Goal: Information Seeking & Learning: Learn about a topic

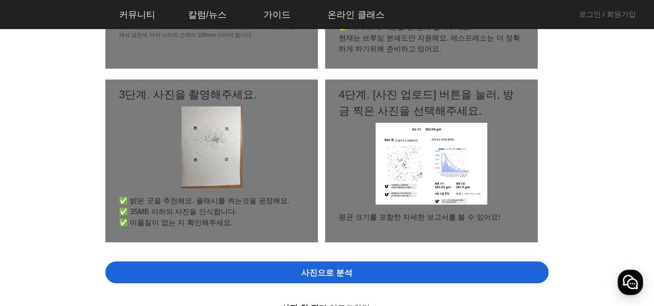
scroll to position [261, 0]
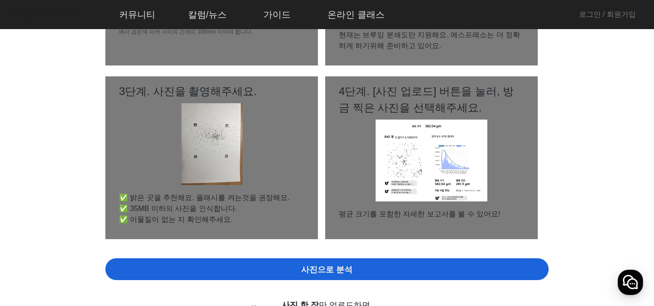
click at [434, 186] on img at bounding box center [432, 160] width 112 height 82
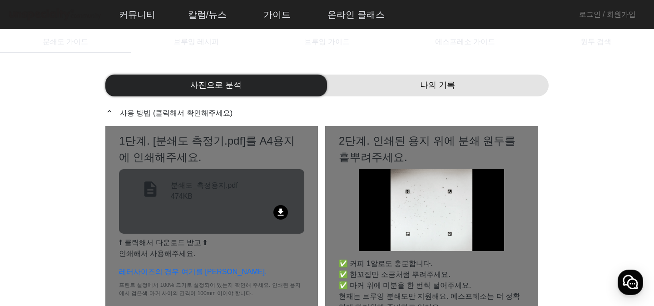
scroll to position [0, 0]
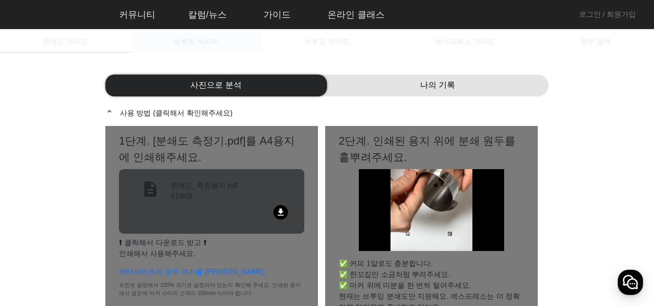
click at [212, 42] on span "브루잉 레시피" at bounding box center [195, 41] width 45 height 7
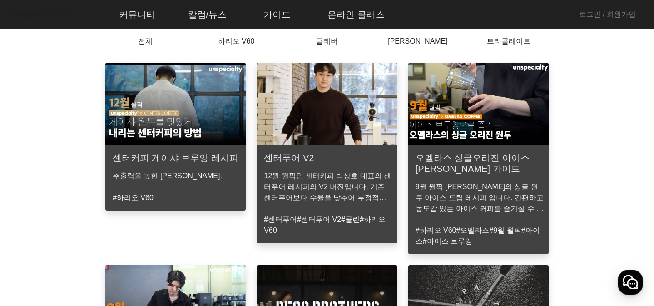
scroll to position [56, 0]
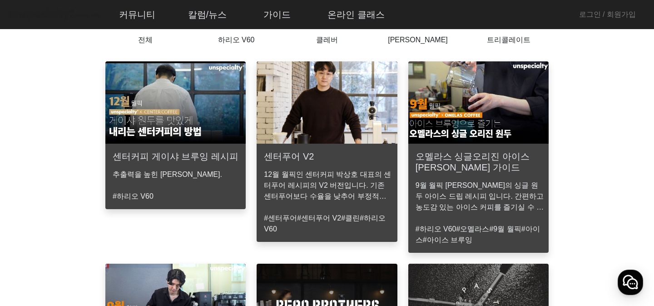
click at [222, 151] on h3 "센터커피 게이샤 브루잉 레시피" at bounding box center [176, 156] width 126 height 11
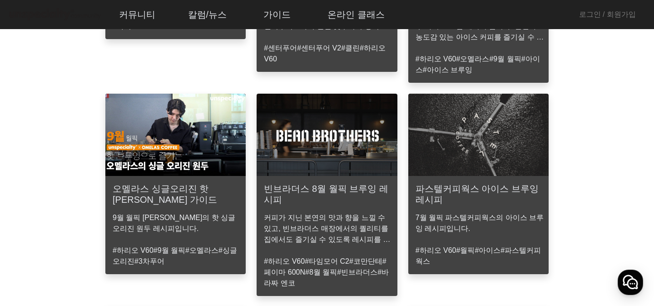
scroll to position [227, 0]
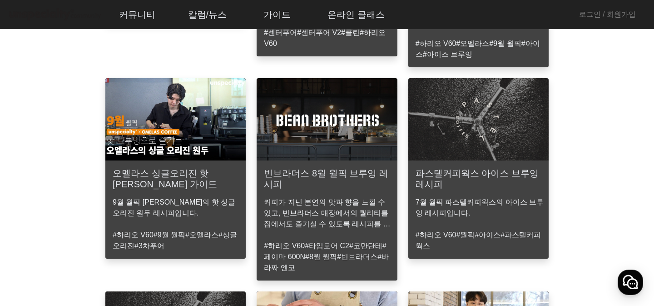
click at [303, 197] on p "커피가 지닌 본연의 맛과 향을 느낄 수 있고, 빈브라더스 매장에서의 퀄리티를 집에서도 즐기실 수 있도록 레시피를 준비하였습니다." at bounding box center [328, 213] width 129 height 33
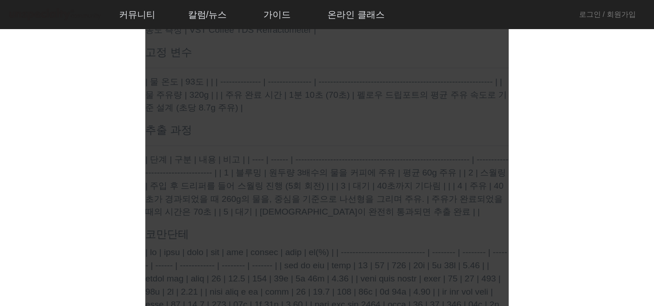
scroll to position [671, 0]
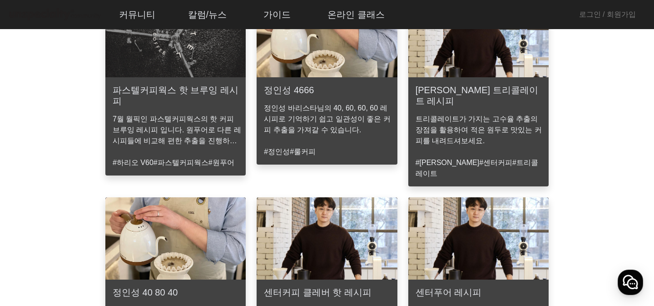
scroll to position [537, 0]
click at [187, 198] on img at bounding box center [175, 239] width 140 height 82
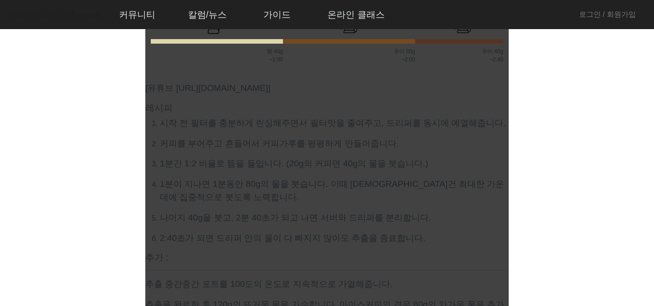
scroll to position [400, 0]
click at [234, 201] on p "1분이 지나면 1분동안 80g의 물을 붓습니다. 이때 [DEMOGRAPHIC_DATA]건 최대한 가운데에 집중적으로 붓도록 노력합니다." at bounding box center [334, 190] width 349 height 26
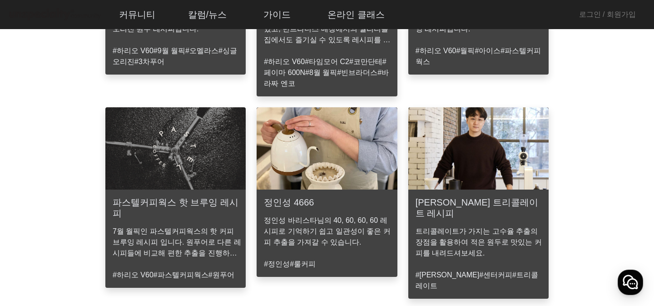
click at [336, 172] on img at bounding box center [327, 148] width 140 height 82
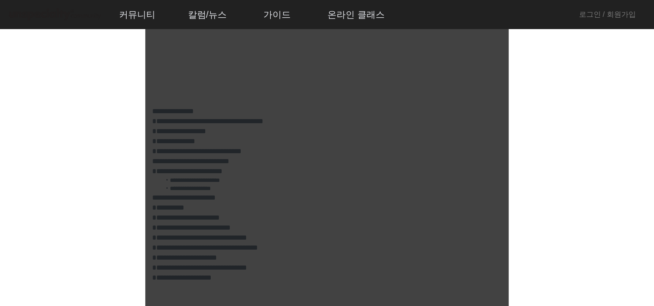
scroll to position [550, 0]
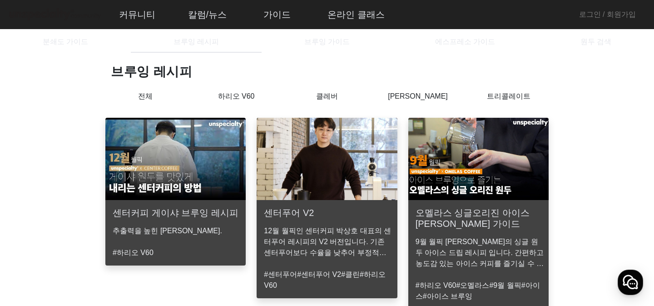
click at [243, 102] on div "하리오 V60" at bounding box center [236, 102] width 91 height 23
click at [228, 97] on p "하리오 V60" at bounding box center [236, 96] width 91 height 11
click at [406, 102] on div "[PERSON_NAME]" at bounding box center [417, 102] width 91 height 23
click at [411, 105] on div "[PERSON_NAME]" at bounding box center [417, 102] width 91 height 23
click at [412, 100] on p "[PERSON_NAME]" at bounding box center [417, 96] width 91 height 11
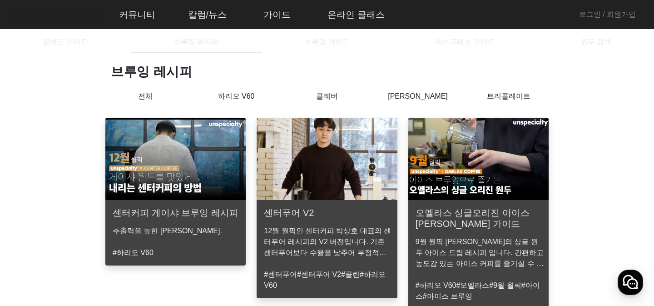
click at [415, 98] on p "[PERSON_NAME]" at bounding box center [417, 99] width 91 height 16
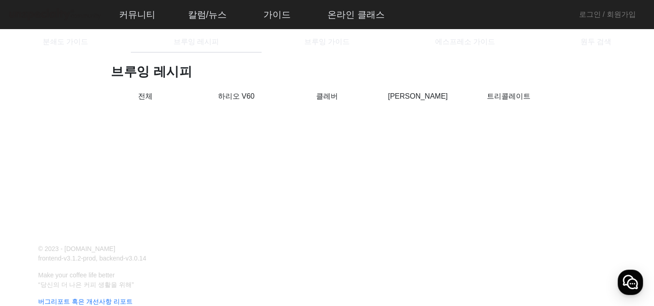
scroll to position [1, 0]
click at [327, 100] on p "클레버" at bounding box center [327, 95] width 91 height 11
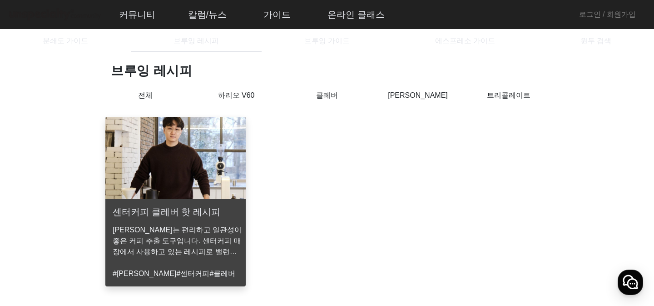
click at [482, 102] on div "트리콜레이트" at bounding box center [508, 101] width 91 height 23
click at [483, 96] on p "트리콜레이트" at bounding box center [508, 95] width 91 height 11
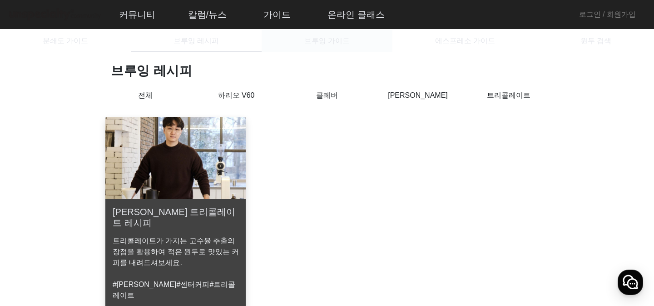
click at [324, 42] on span "브루잉 가이드" at bounding box center [326, 40] width 45 height 7
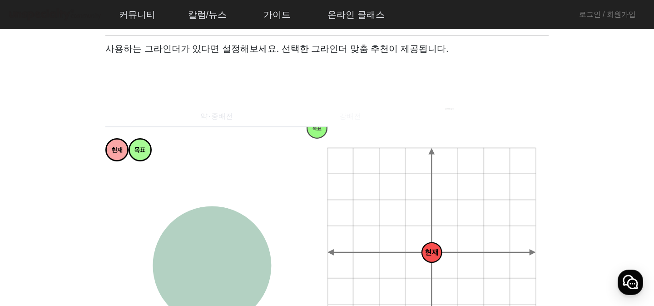
scroll to position [53, 0]
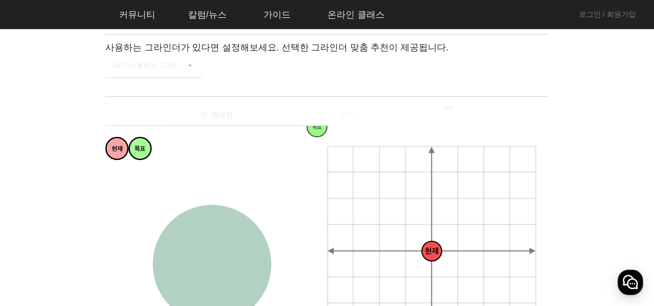
click at [165, 64] on span at bounding box center [149, 69] width 73 height 11
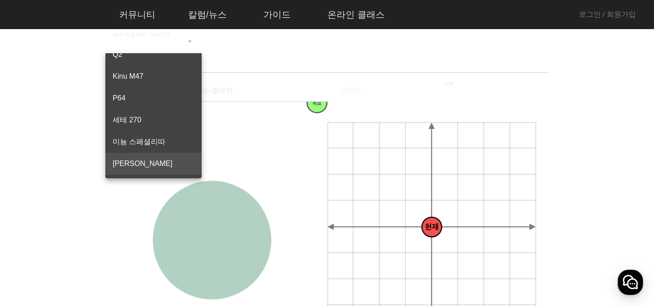
scroll to position [78, 0]
click at [138, 162] on span "[PERSON_NAME]" at bounding box center [154, 163] width 82 height 11
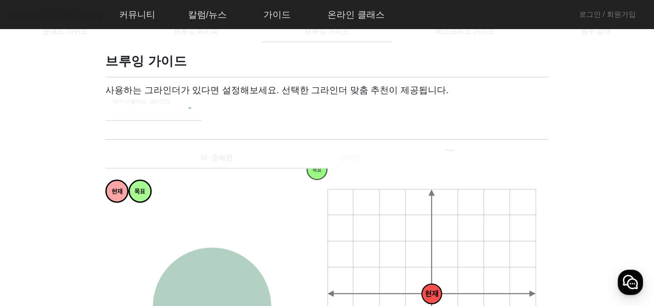
scroll to position [10, 0]
click at [257, 161] on div "약⋅중배전" at bounding box center [216, 158] width 223 height 22
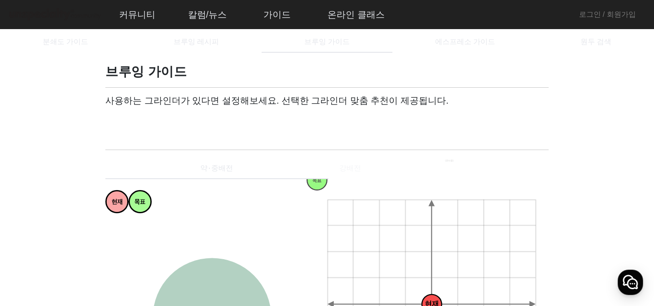
scroll to position [0, 0]
click at [355, 161] on div "약⋅중배전 강배전" at bounding box center [326, 168] width 443 height 22
click at [353, 167] on div "약⋅중배전 강배전" at bounding box center [326, 168] width 443 height 22
click at [332, 171] on div "약⋅중배전 강배전" at bounding box center [326, 168] width 443 height 22
click at [320, 162] on div "약⋅중배전 강배전" at bounding box center [326, 168] width 443 height 22
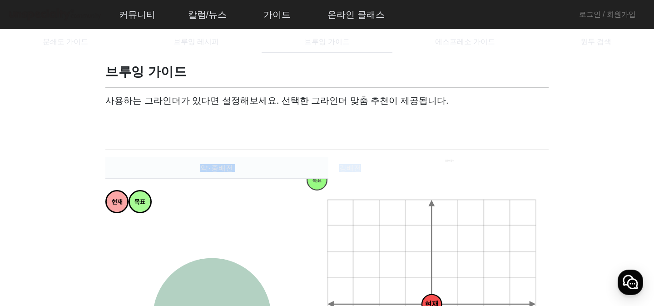
click at [320, 163] on div "약⋅중배전" at bounding box center [216, 168] width 223 height 22
click at [333, 164] on div "약⋅중배전 강배전" at bounding box center [326, 168] width 443 height 22
click at [355, 168] on div "약⋅중배전 강배전" at bounding box center [326, 168] width 443 height 22
click at [431, 165] on div "약⋅중배전 강배전" at bounding box center [326, 168] width 443 height 22
drag, startPoint x: 472, startPoint y: 163, endPoint x: 458, endPoint y: 161, distance: 13.9
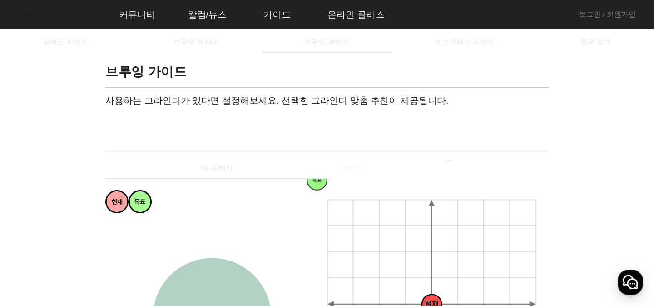
click at [462, 161] on div "약⋅중배전 강배전" at bounding box center [326, 168] width 443 height 22
click at [449, 161] on div "약⋅중배전 강배전" at bounding box center [326, 168] width 443 height 22
drag, startPoint x: 309, startPoint y: 164, endPoint x: 290, endPoint y: 164, distance: 19.1
click at [294, 164] on div "약⋅중배전" at bounding box center [216, 168] width 223 height 22
drag, startPoint x: 253, startPoint y: 166, endPoint x: 370, endPoint y: 173, distance: 116.9
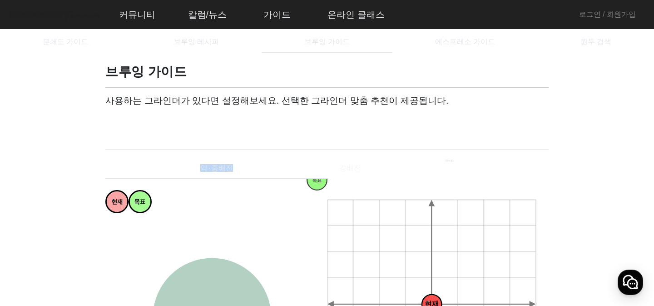
click at [440, 166] on div "약⋅중배전 강배전" at bounding box center [326, 168] width 443 height 22
drag, startPoint x: 337, startPoint y: 175, endPoint x: 345, endPoint y: 165, distance: 13.0
click at [342, 169] on div "약⋅중배전 강배전" at bounding box center [326, 168] width 443 height 22
click at [345, 165] on div "약⋅중배전 강배전" at bounding box center [326, 168] width 443 height 22
click at [346, 169] on div "약⋅중배전 강배전" at bounding box center [326, 168] width 443 height 22
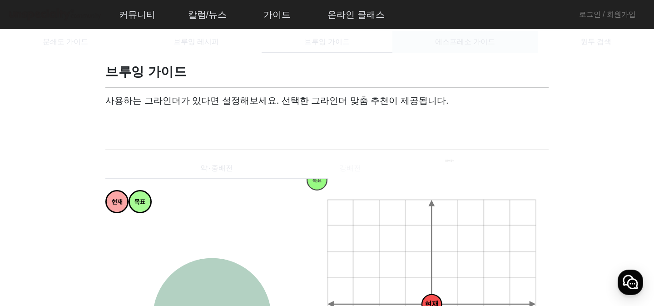
click at [436, 45] on div "에스프레소 가이드" at bounding box center [464, 42] width 145 height 22
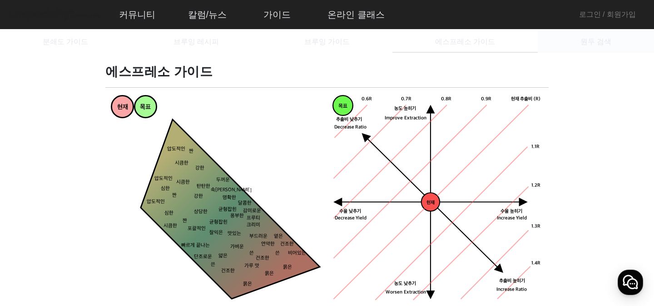
click at [575, 43] on div "원두 검색" at bounding box center [596, 42] width 116 height 22
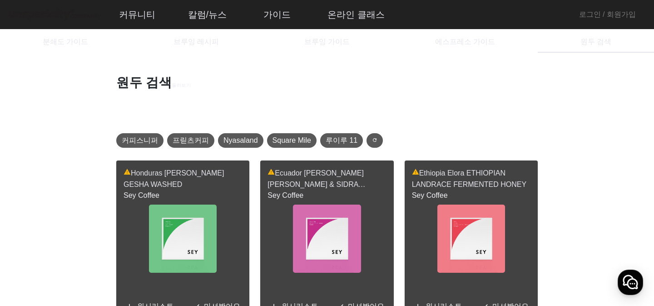
click at [140, 148] on div "커피스니퍼 프릳츠커피 Nyasaland Square [PERSON_NAME] 11 refresh" at bounding box center [323, 140] width 421 height 18
click at [144, 140] on span "커피스니퍼" at bounding box center [140, 140] width 36 height 11
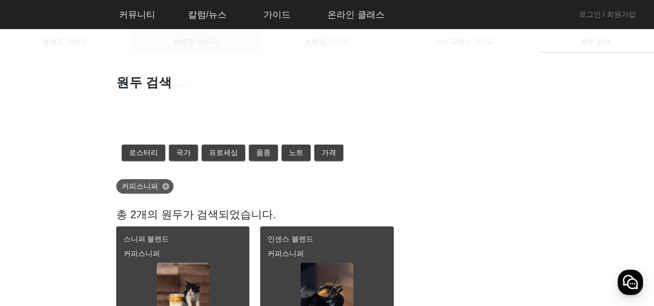
click at [229, 39] on div "브루잉 레시피" at bounding box center [196, 42] width 131 height 22
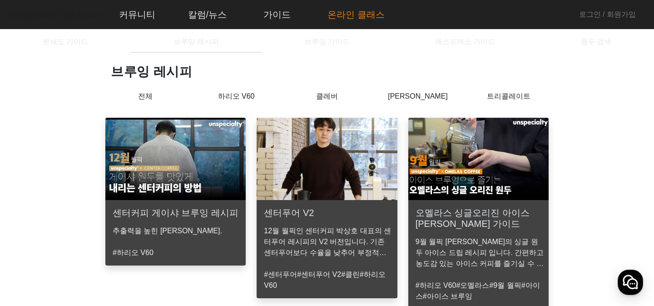
click at [362, 16] on link "온라인 클래스" at bounding box center [356, 14] width 72 height 25
